Goal: Check status: Check status

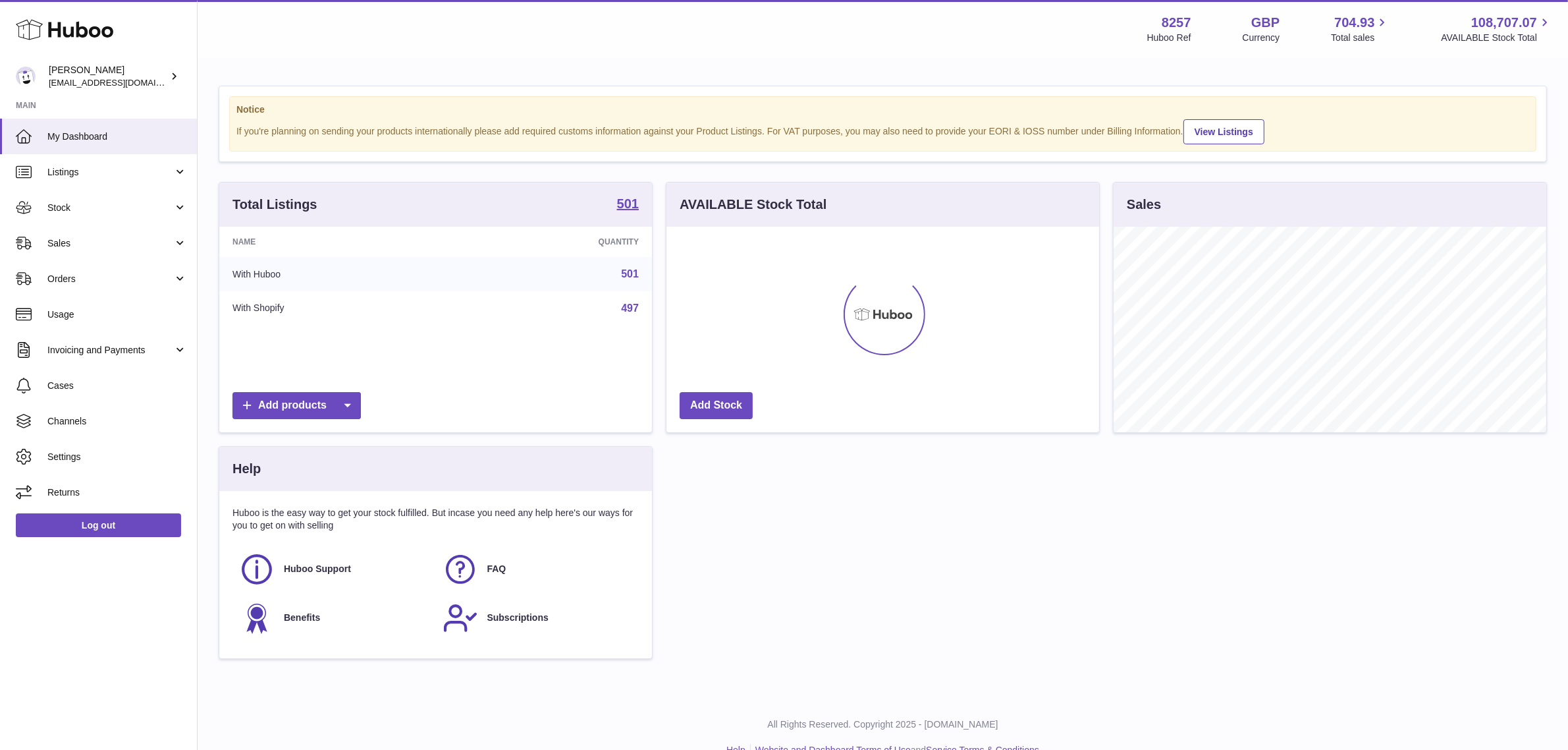
scroll to position [205, 433]
click at [135, 321] on link "Usage" at bounding box center [98, 314] width 197 height 36
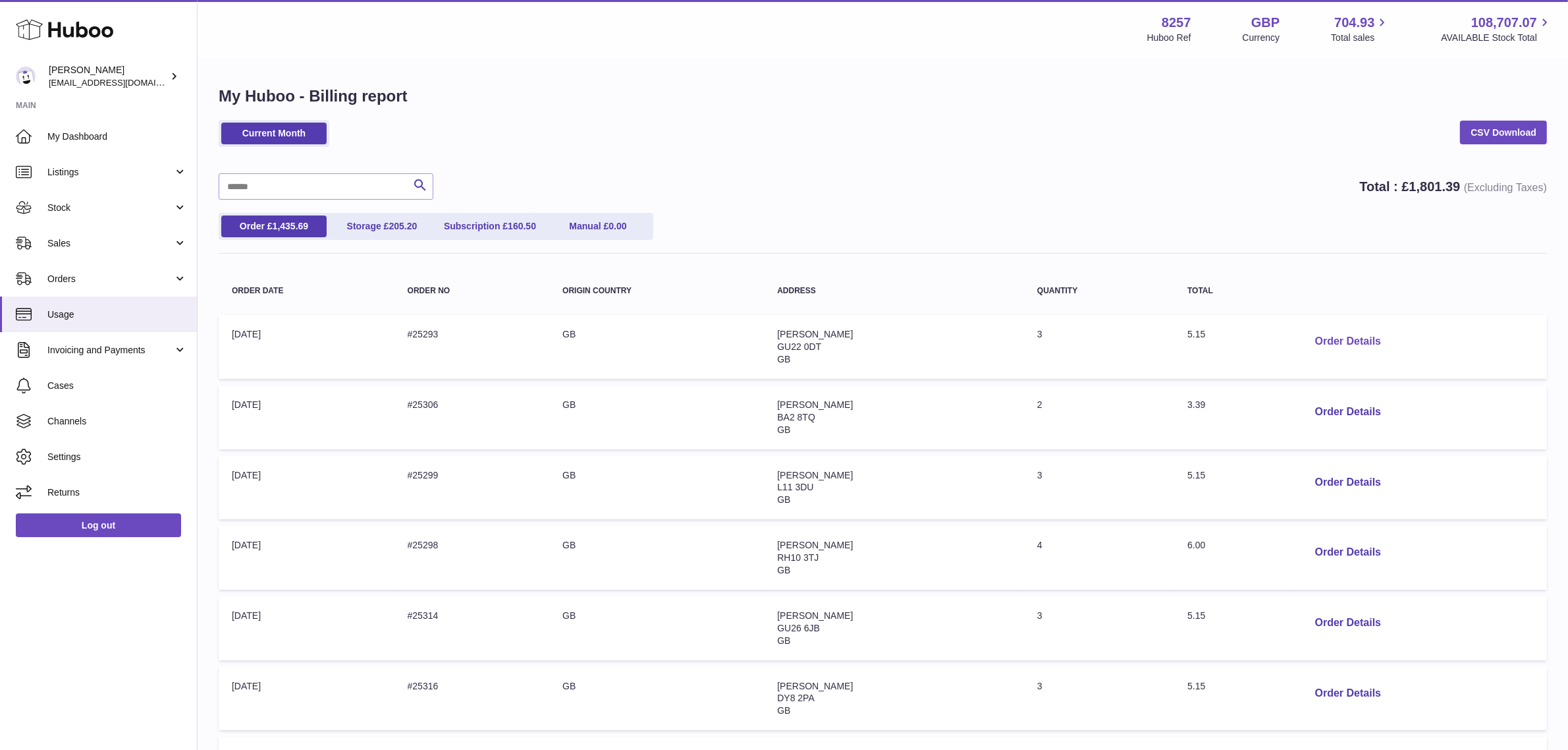
click at [1310, 345] on button "Order Details" at bounding box center [1348, 341] width 87 height 27
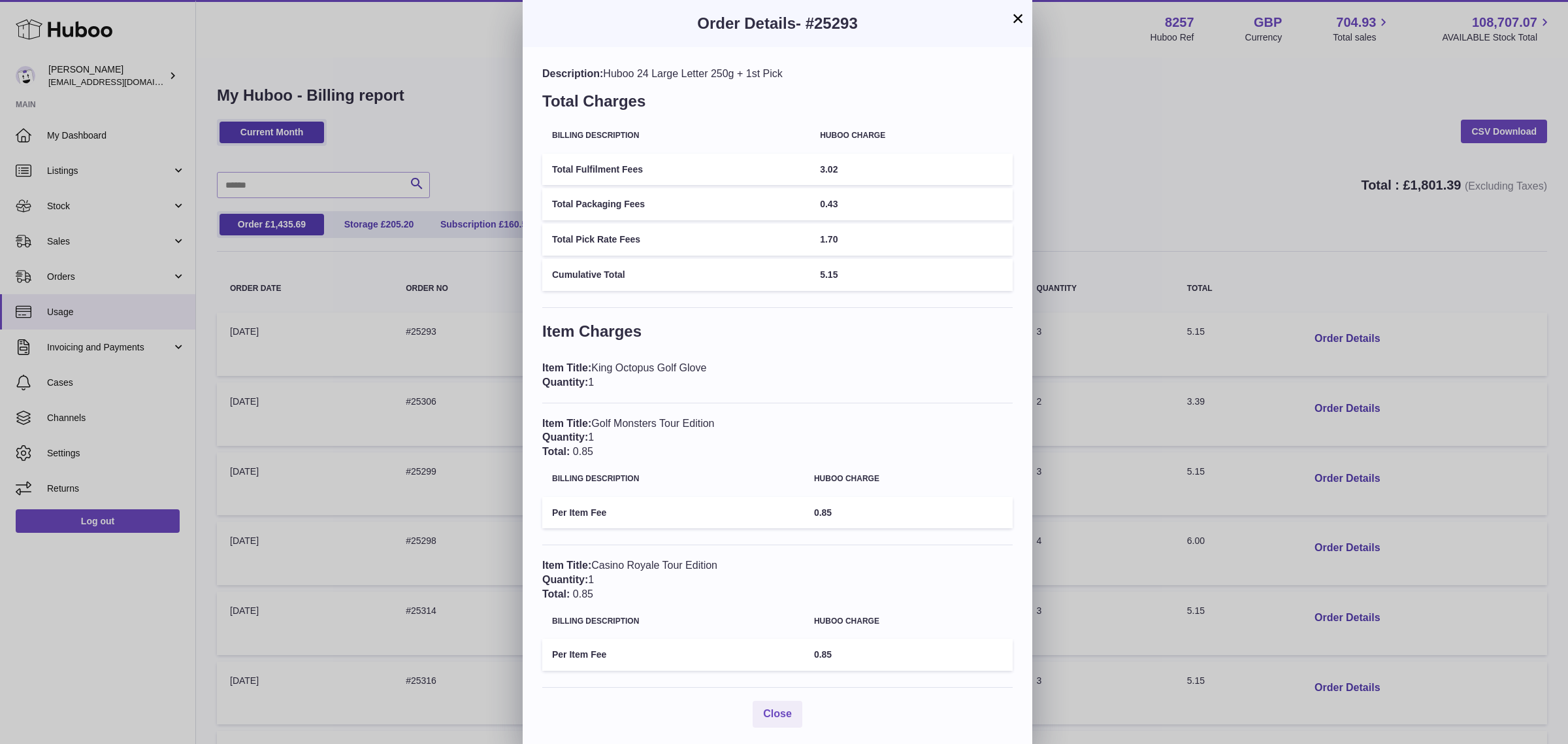
click at [1020, 15] on button "×" at bounding box center [1018, 18] width 16 height 16
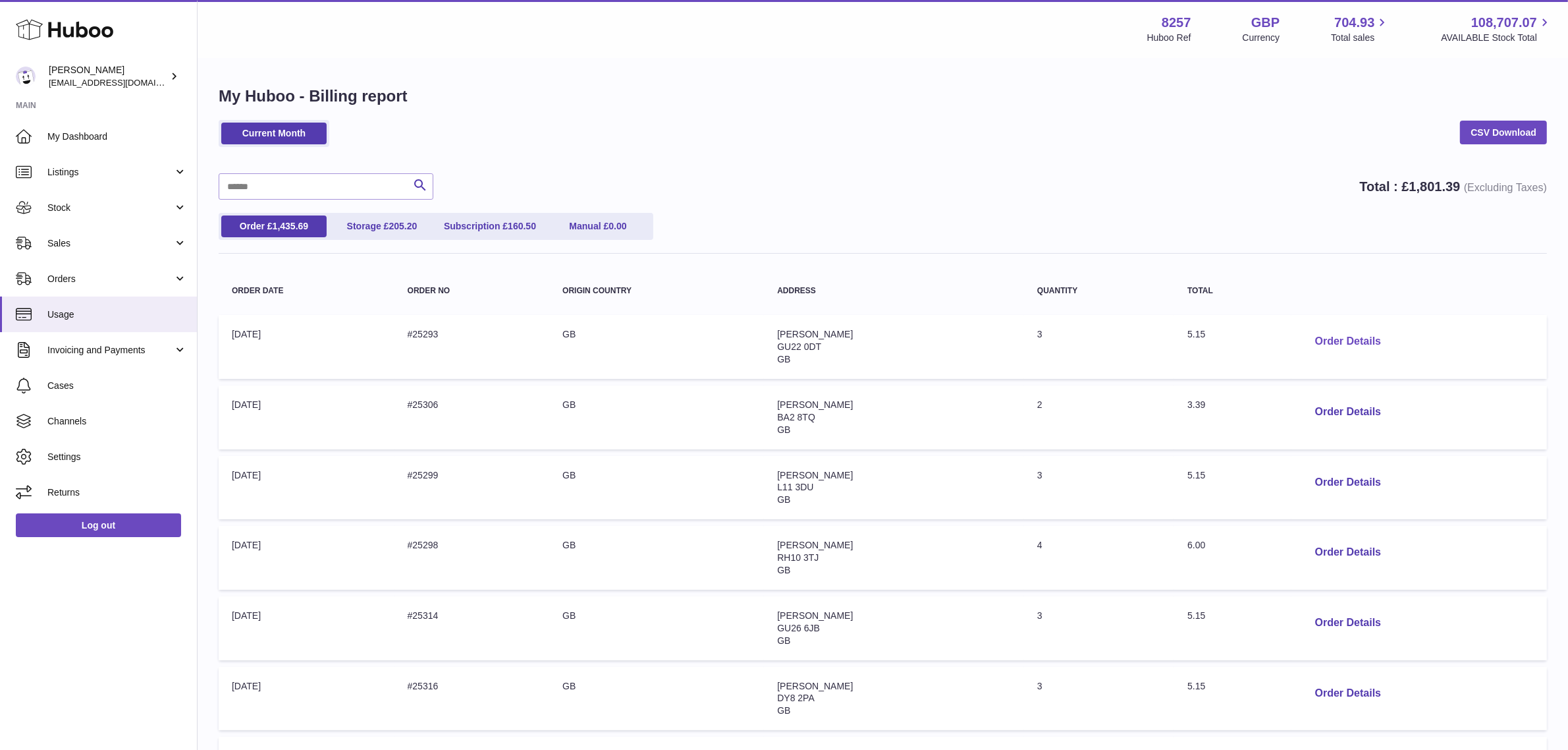
click at [1348, 336] on button "Order Details" at bounding box center [1348, 341] width 87 height 27
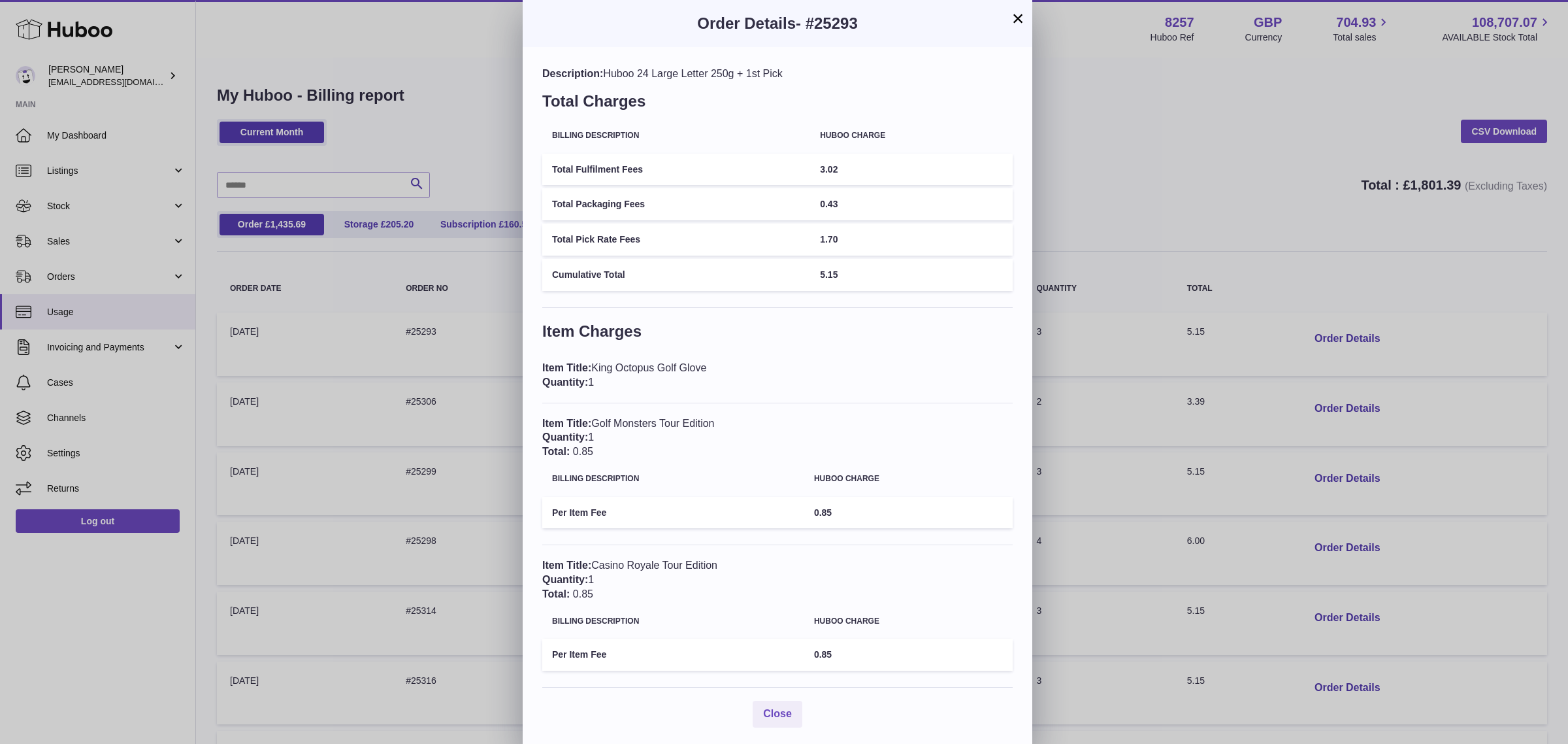
click at [1018, 13] on button "×" at bounding box center [1018, 18] width 16 height 16
